Goal: Navigation & Orientation: Find specific page/section

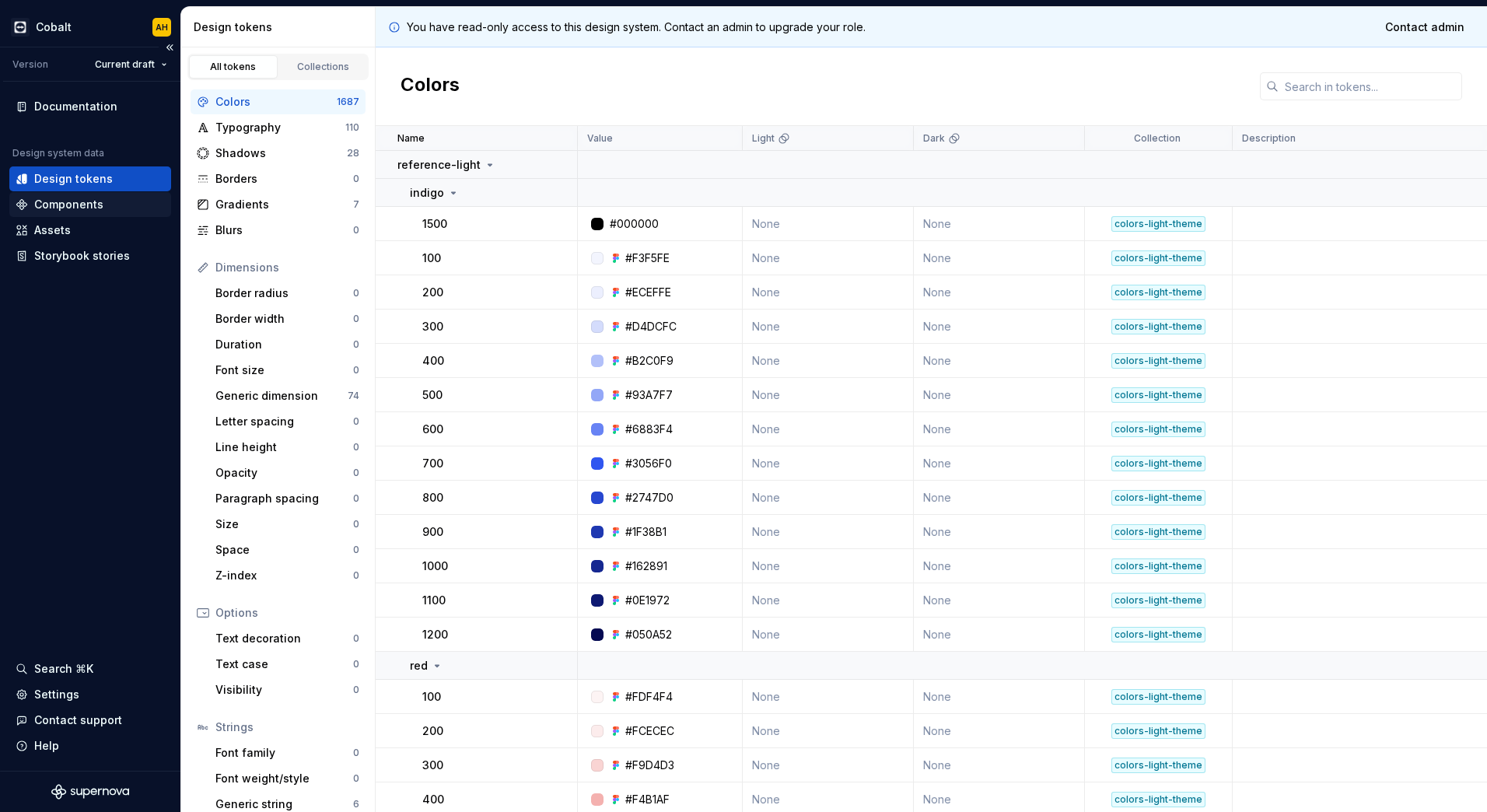
click at [79, 209] on div "Components" at bounding box center [68, 204] width 69 height 16
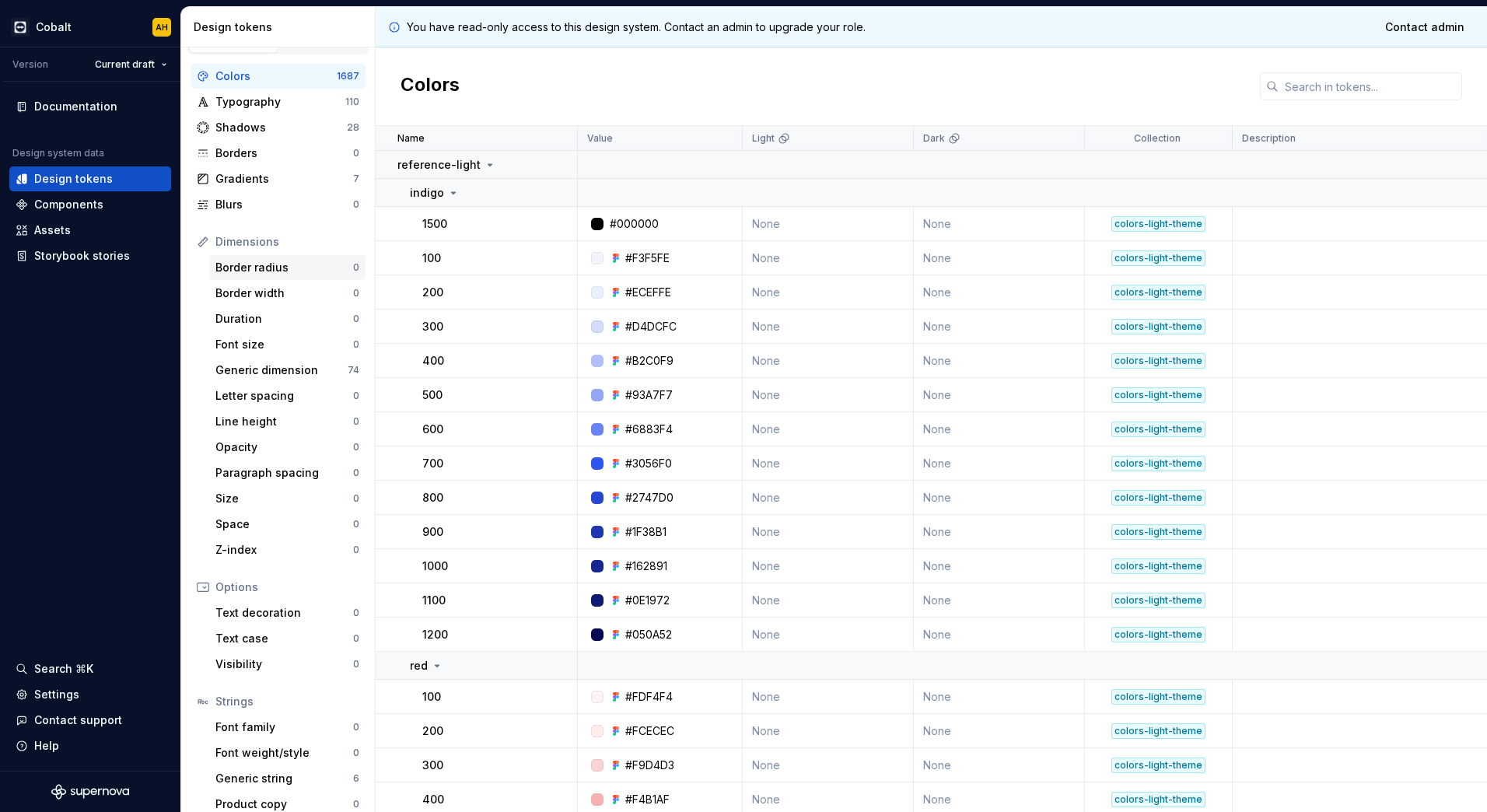
scroll to position [40, 0]
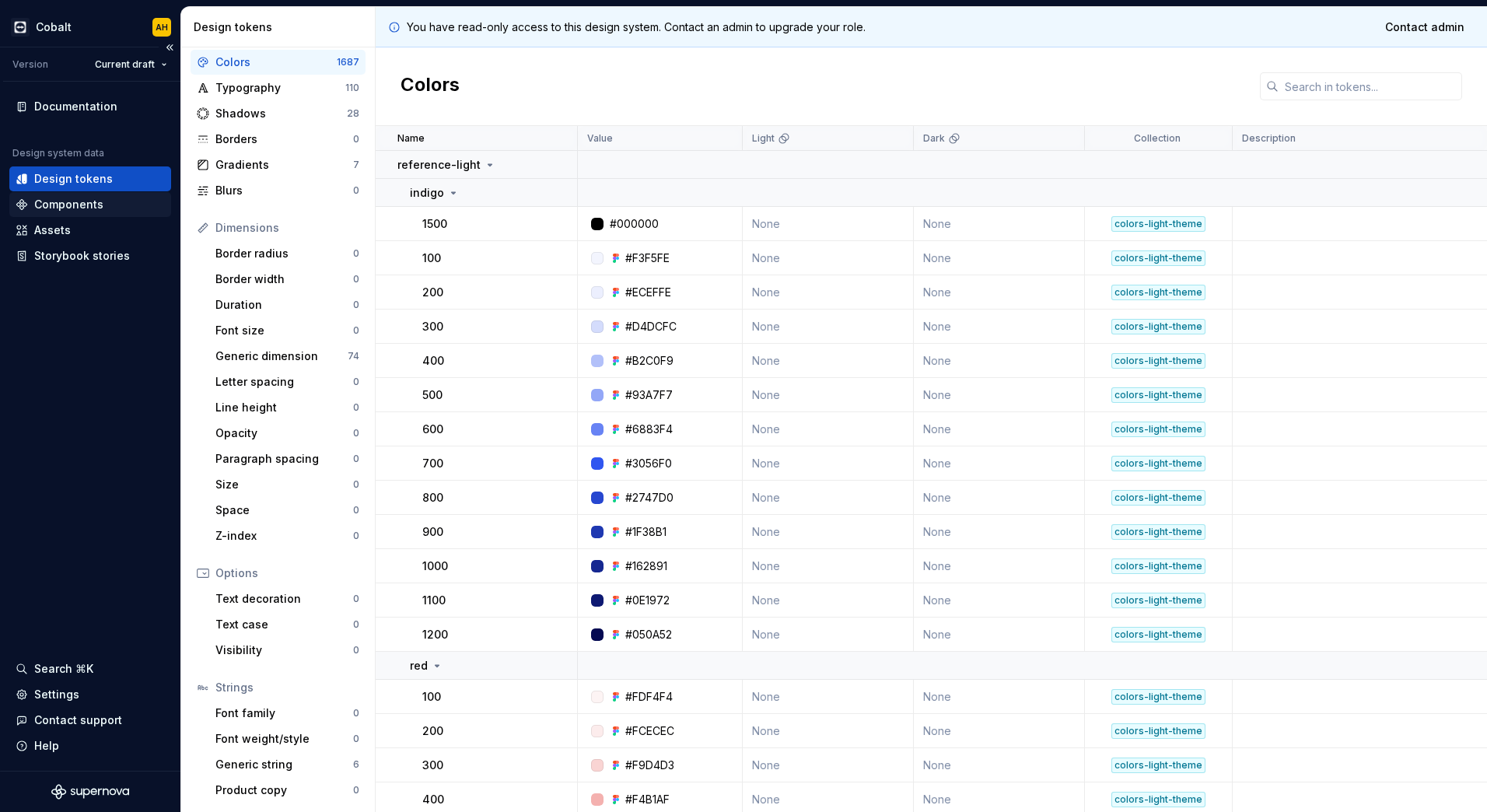
click at [68, 199] on div "Components" at bounding box center [68, 204] width 69 height 16
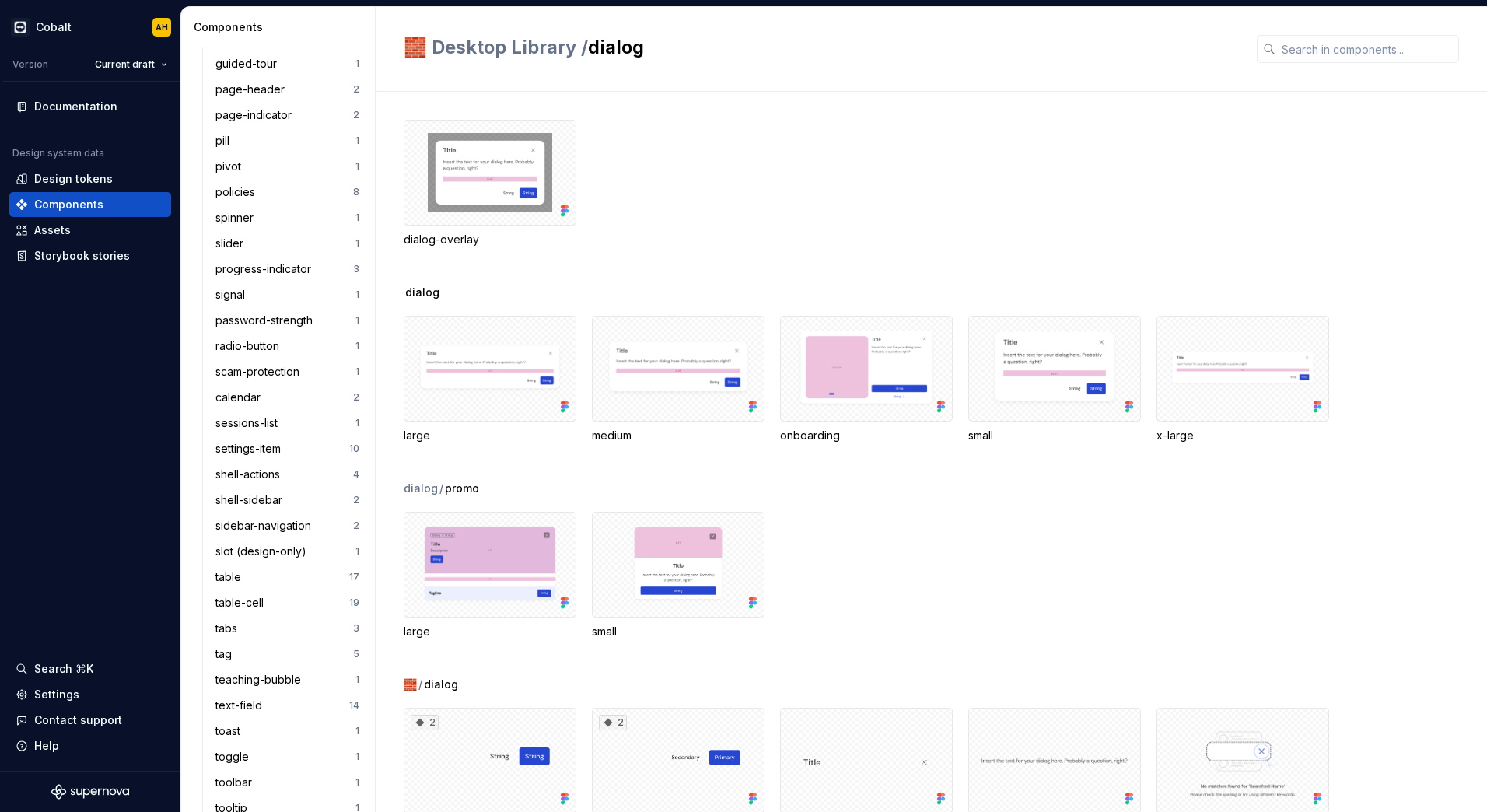
scroll to position [1633, 0]
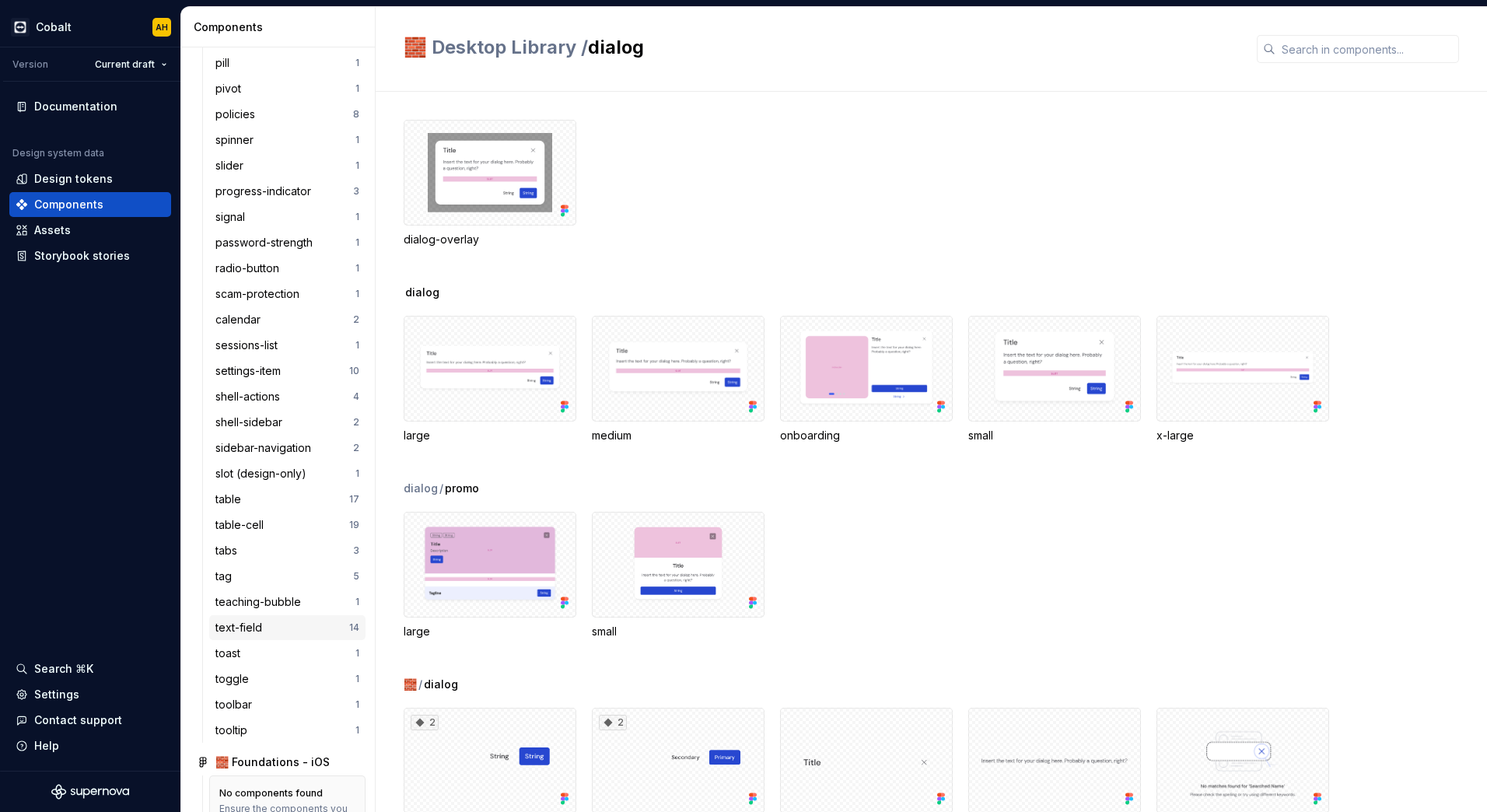
click at [252, 627] on div "text-field" at bounding box center [241, 628] width 53 height 16
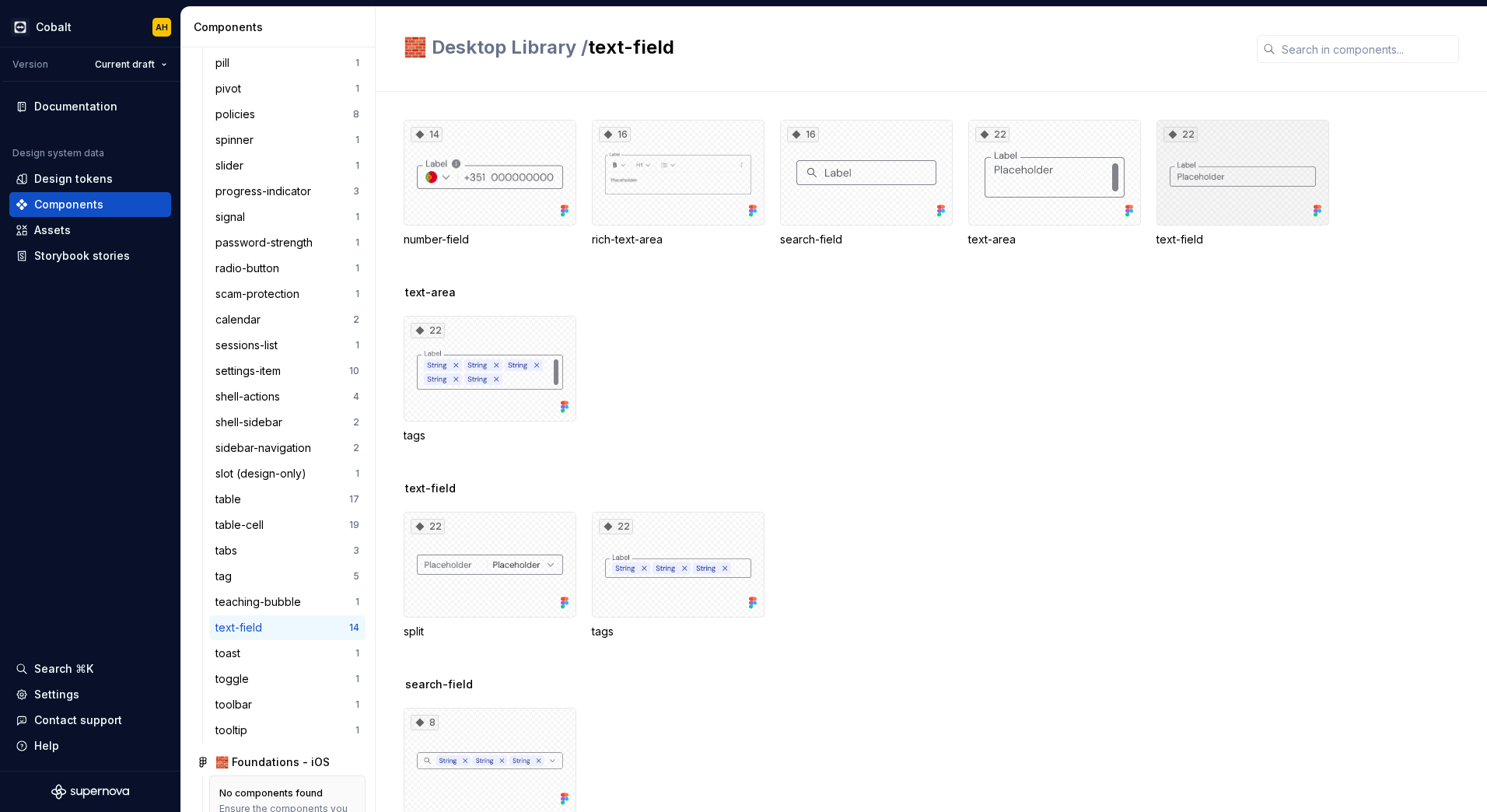
click at [1231, 173] on div "22" at bounding box center [1243, 172] width 173 height 106
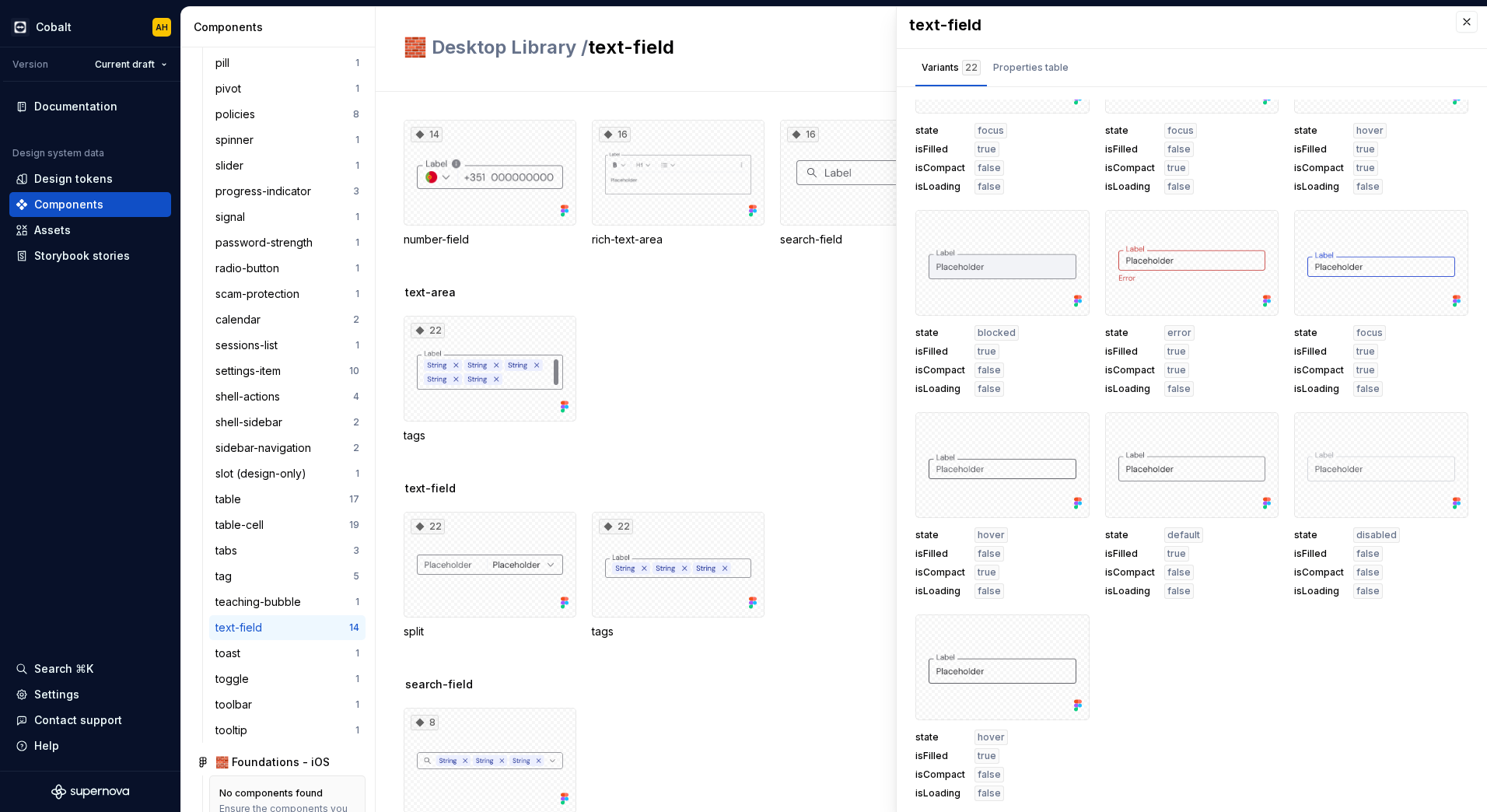
scroll to position [7, 0]
